Goal: Transaction & Acquisition: Purchase product/service

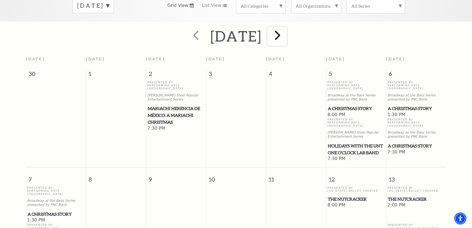
click at [285, 30] on span "next" at bounding box center [278, 35] width 16 height 16
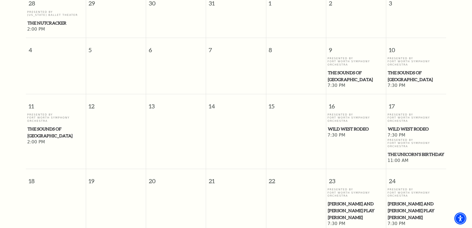
scroll to position [246, 0]
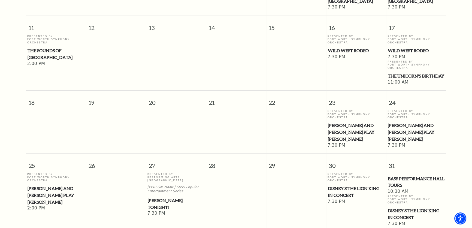
click at [158, 197] on span "[PERSON_NAME] Tonight!" at bounding box center [176, 203] width 57 height 13
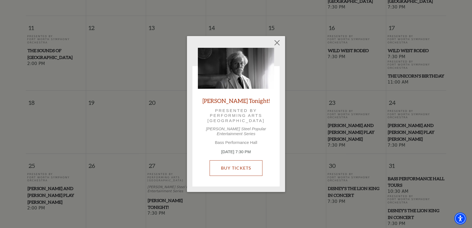
drag, startPoint x: 237, startPoint y: 162, endPoint x: 229, endPoint y: 145, distance: 18.9
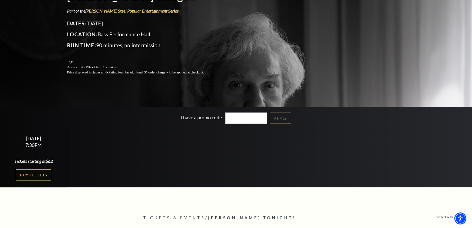
scroll to position [74, 0]
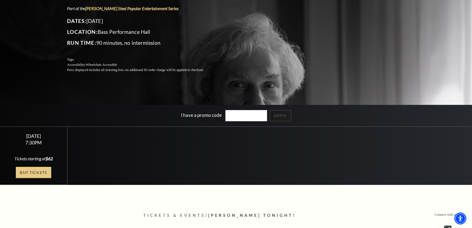
click at [32, 171] on link "Buy Tickets" at bounding box center [33, 171] width 35 height 11
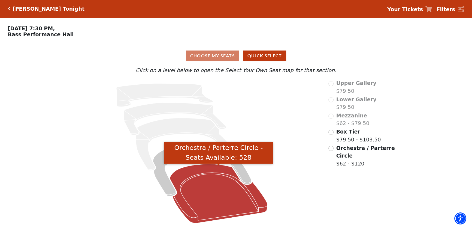
click at [217, 198] on icon "Orchestra / Parterre Circle - Seats Available: 528" at bounding box center [218, 193] width 98 height 59
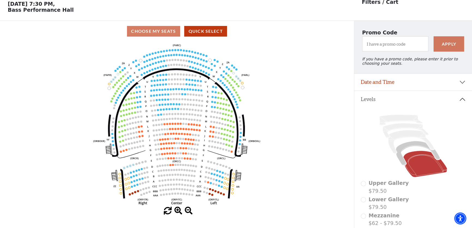
scroll to position [25, 0]
